Goal: Task Accomplishment & Management: Manage account settings

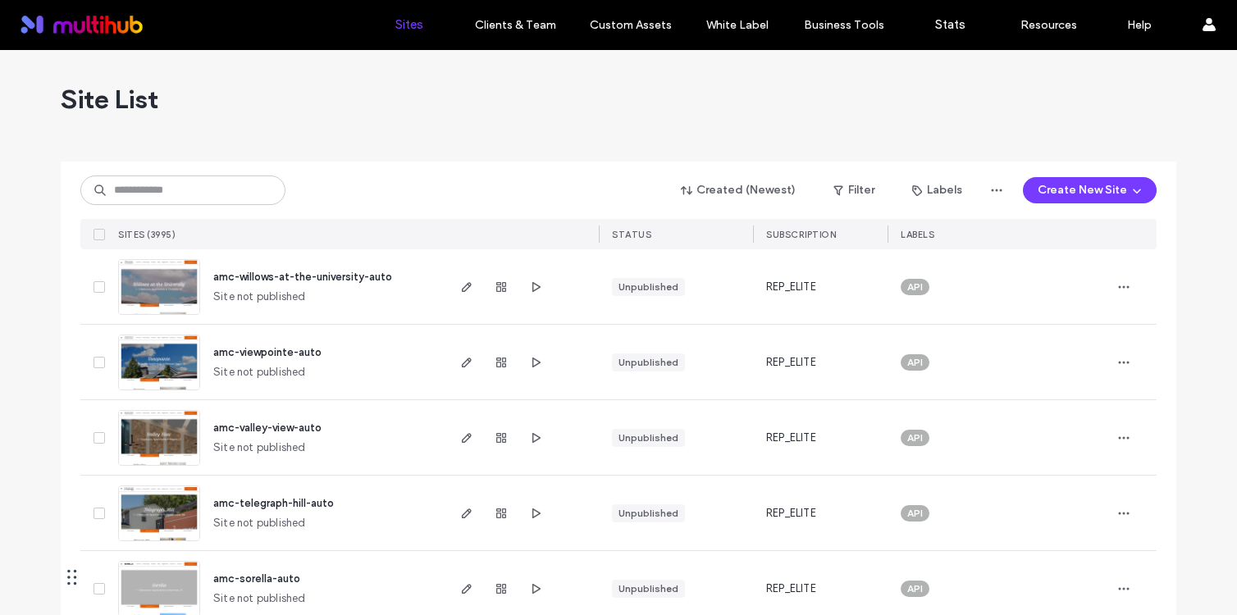
click at [362, 278] on span "amc-willows-at-the-university-auto" at bounding box center [302, 277] width 179 height 12
click at [331, 106] on div "Site List" at bounding box center [619, 99] width 1116 height 98
click at [194, 188] on input at bounding box center [182, 191] width 205 height 30
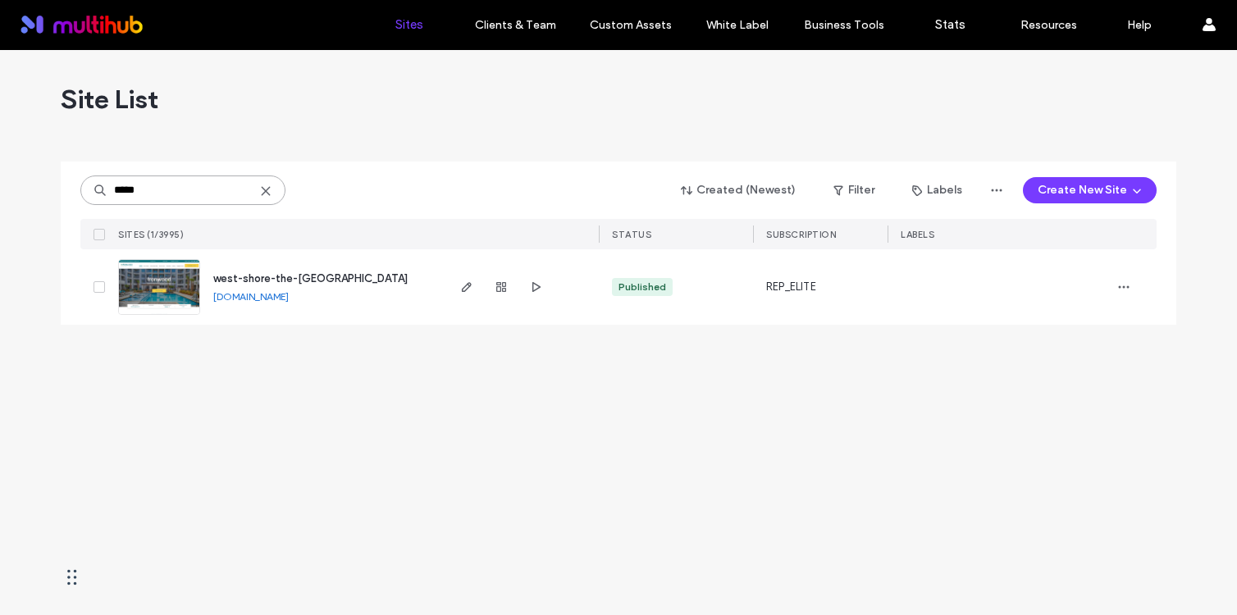
type input "*****"
click at [547, 289] on div at bounding box center [521, 286] width 155 height 75
click at [536, 288] on use "button" at bounding box center [536, 287] width 8 height 10
click at [266, 190] on use at bounding box center [265, 190] width 7 height 7
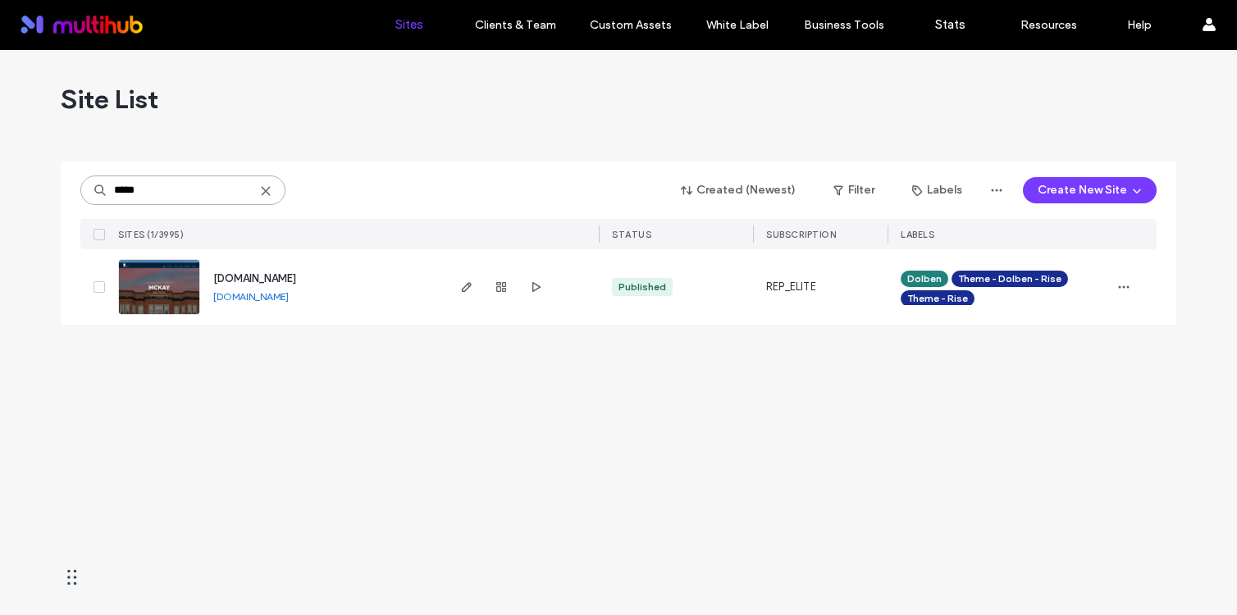
type input "*****"
click at [295, 277] on span "www.mckaybeverly.com" at bounding box center [254, 278] width 83 height 12
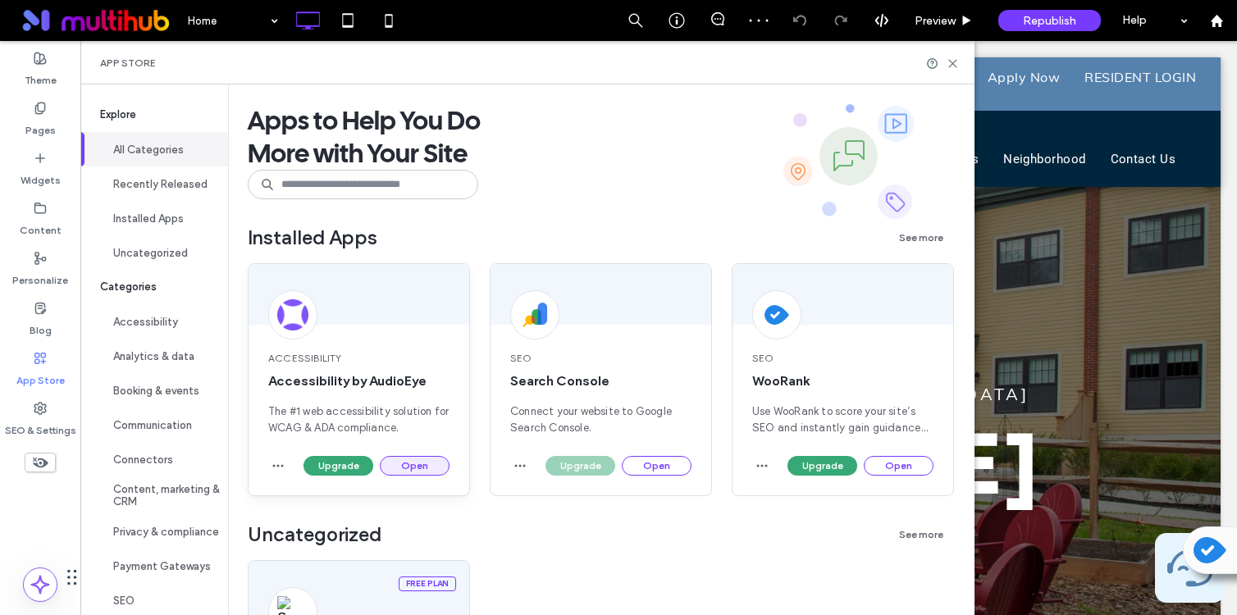
click at [405, 469] on button "Open" at bounding box center [415, 466] width 70 height 20
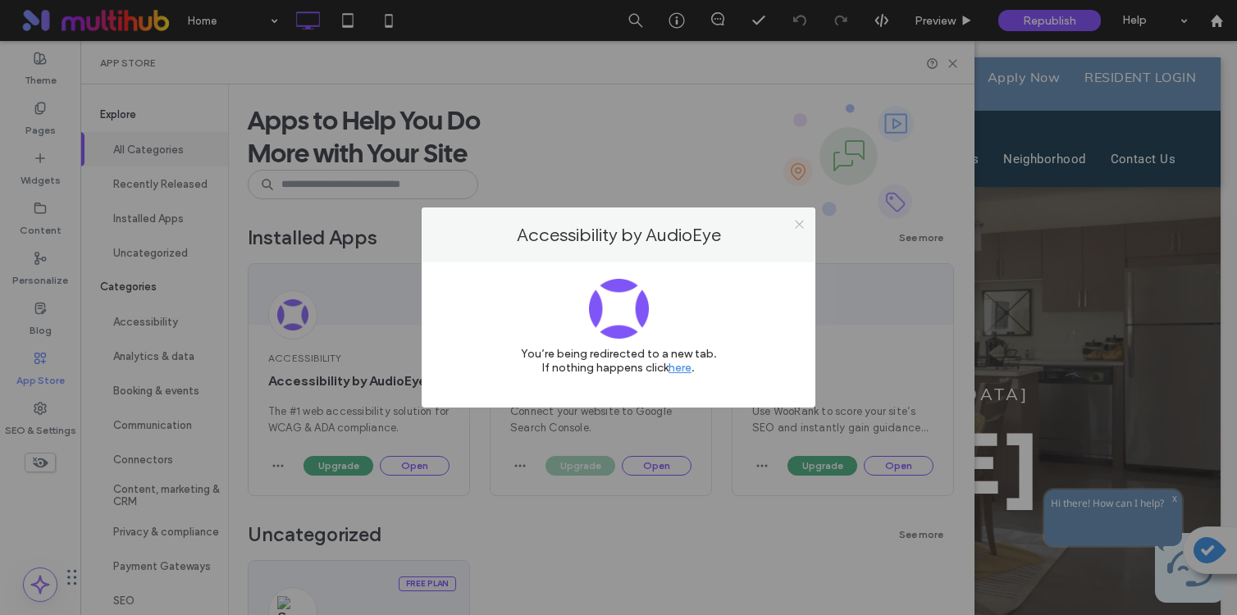
click at [797, 222] on icon at bounding box center [799, 224] width 12 height 12
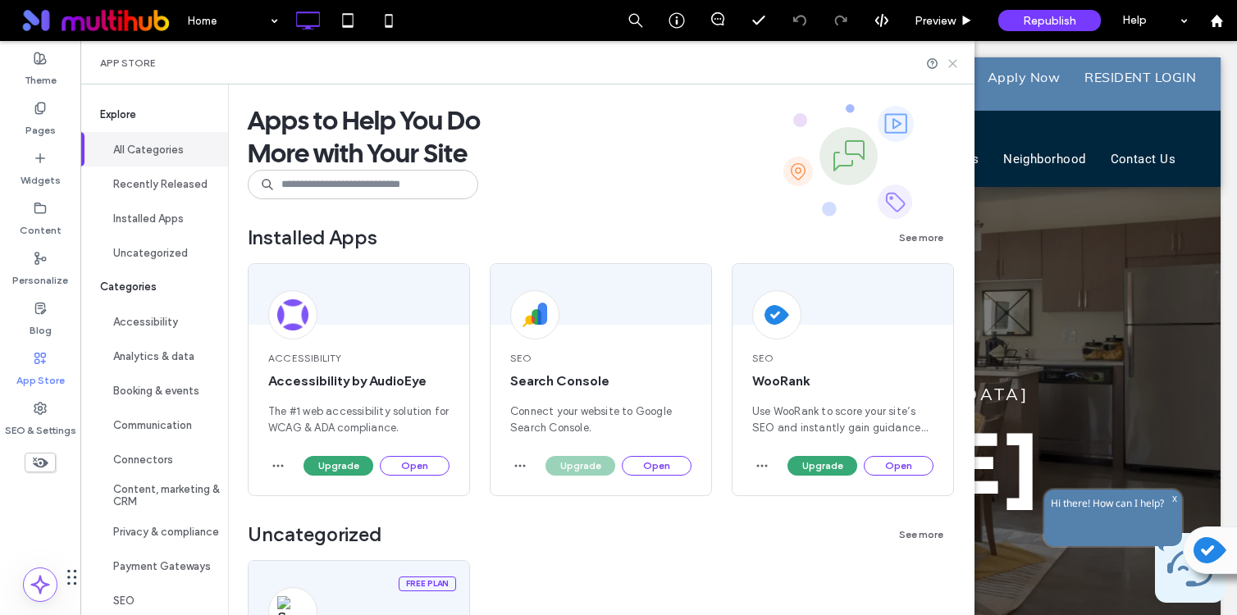
click at [952, 57] on icon at bounding box center [953, 63] width 12 height 12
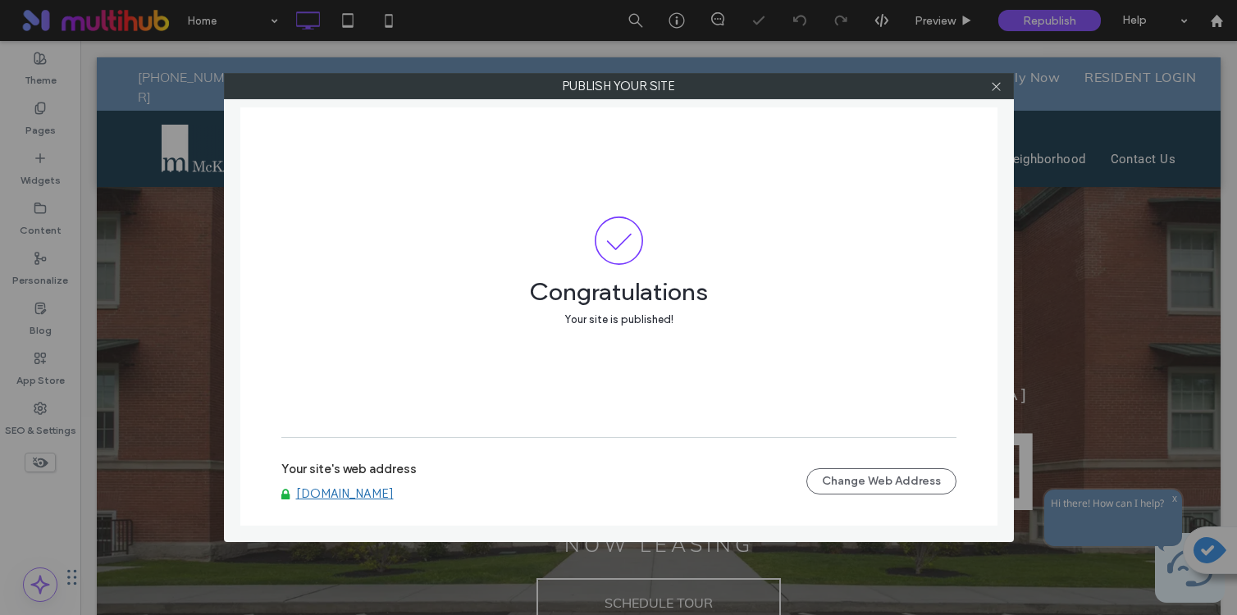
click at [394, 490] on link "www.mckaybeverly.com" at bounding box center [345, 493] width 98 height 15
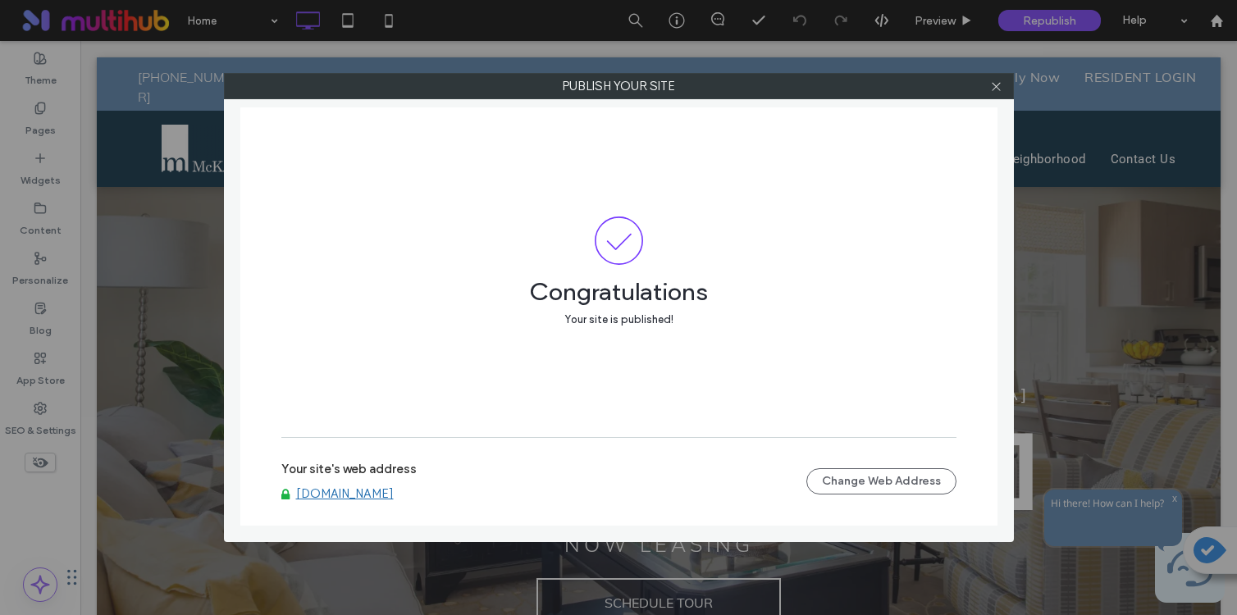
click at [997, 91] on icon at bounding box center [996, 86] width 12 height 12
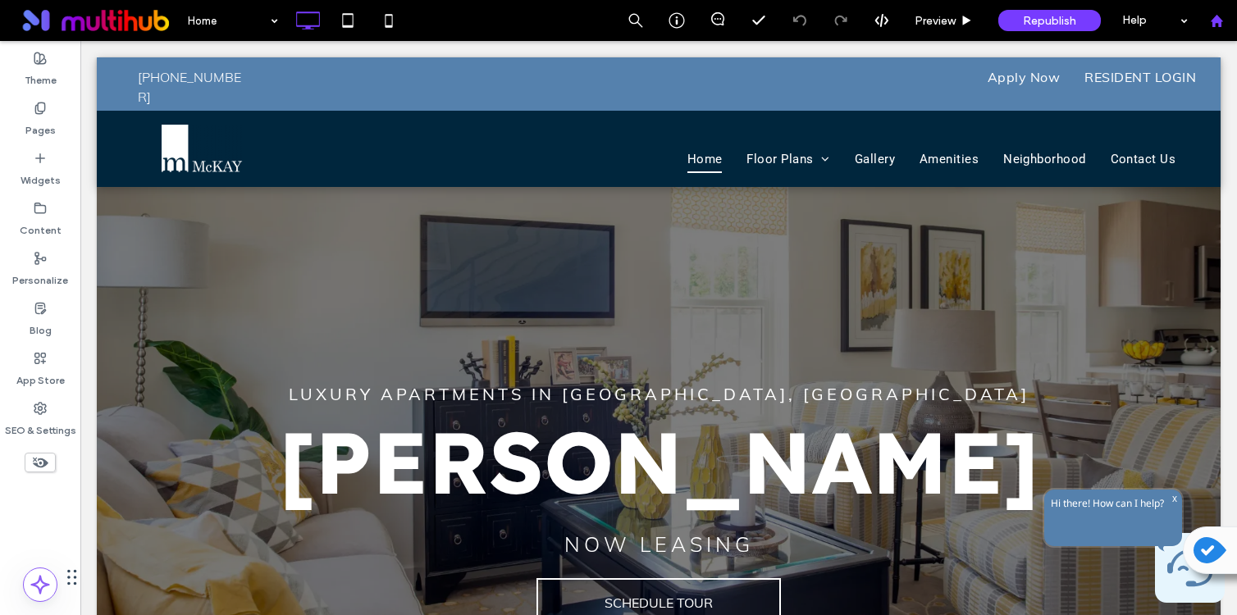
click at [1226, 16] on div at bounding box center [1216, 21] width 39 height 14
